Goal: Navigation & Orientation: Find specific page/section

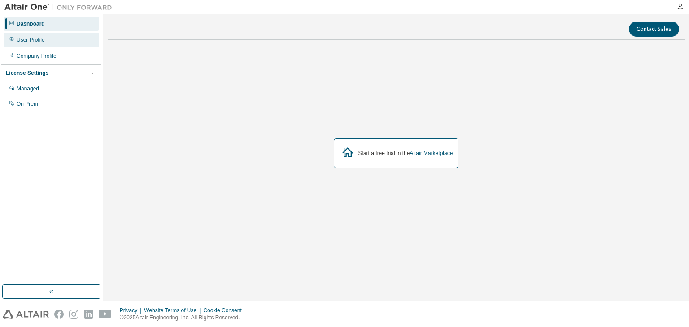
click at [50, 40] on div "User Profile" at bounding box center [51, 40] width 95 height 14
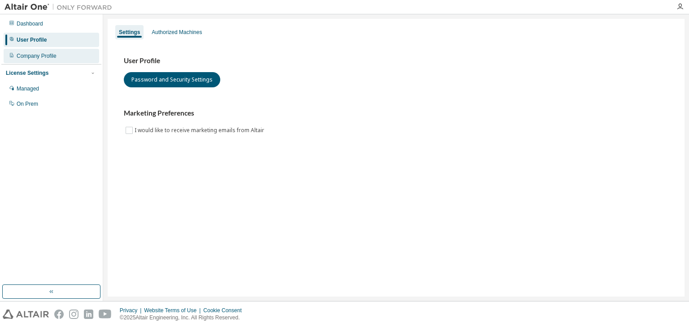
click at [52, 53] on div "Company Profile" at bounding box center [37, 55] width 40 height 7
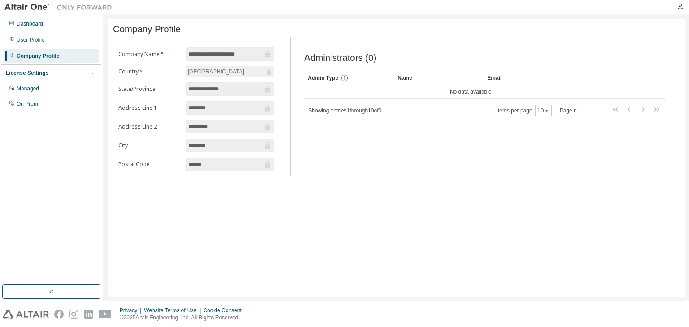
click at [50, 71] on div "License Settings" at bounding box center [51, 73] width 91 height 8
click at [59, 21] on div "Dashboard" at bounding box center [51, 24] width 95 height 14
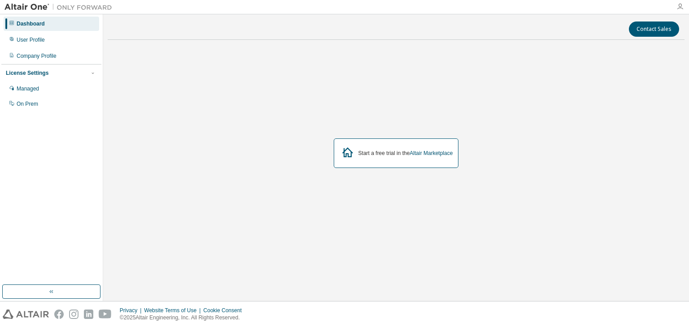
click at [681, 9] on icon "button" at bounding box center [679, 6] width 7 height 7
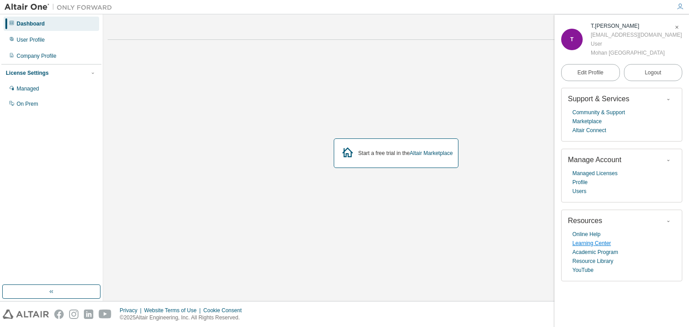
click at [581, 247] on link "Learning Center" at bounding box center [591, 243] width 39 height 9
click at [60, 42] on div "User Profile" at bounding box center [51, 40] width 95 height 14
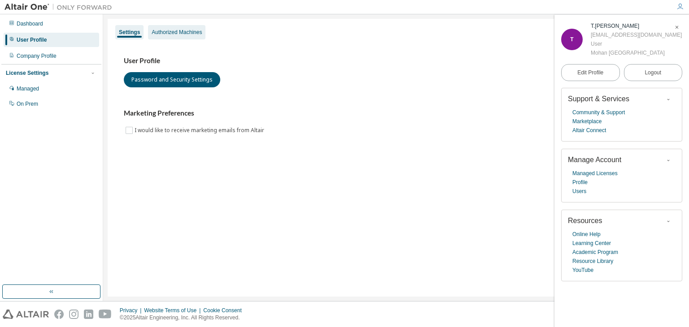
click at [178, 37] on div "Authorized Machines" at bounding box center [176, 32] width 57 height 14
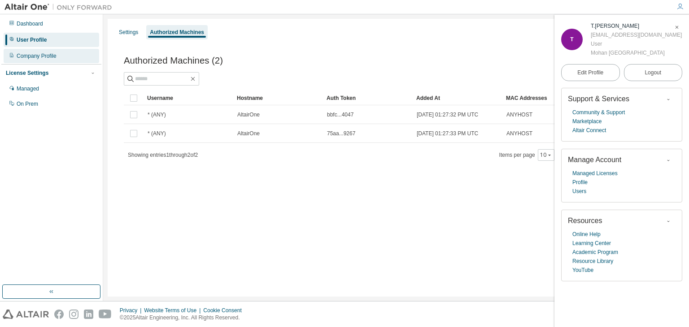
click at [98, 62] on div "Company Profile" at bounding box center [51, 56] width 95 height 14
